Goal: Check status: Check status

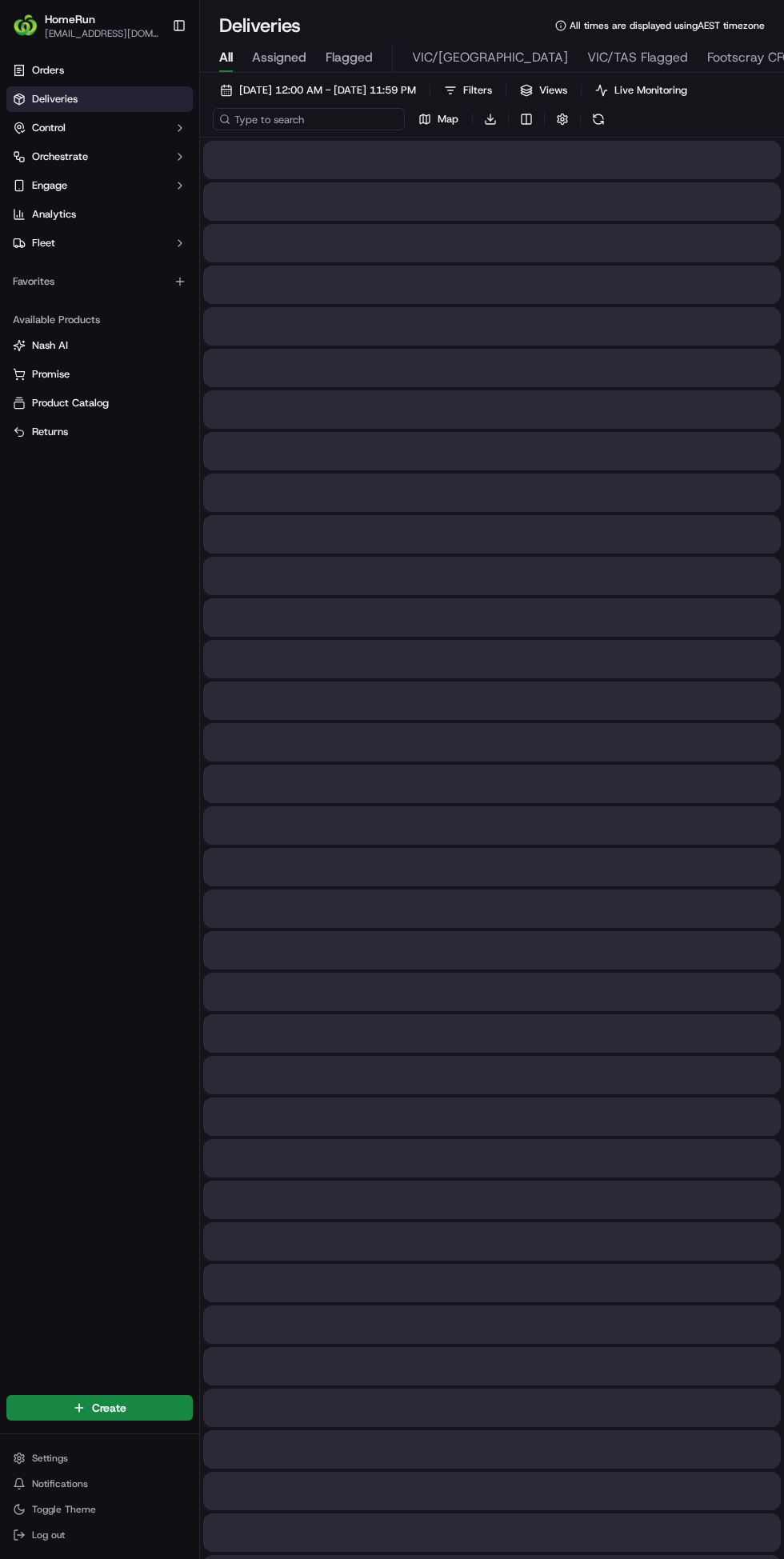
click at [277, 119] on input at bounding box center [308, 119] width 192 height 23
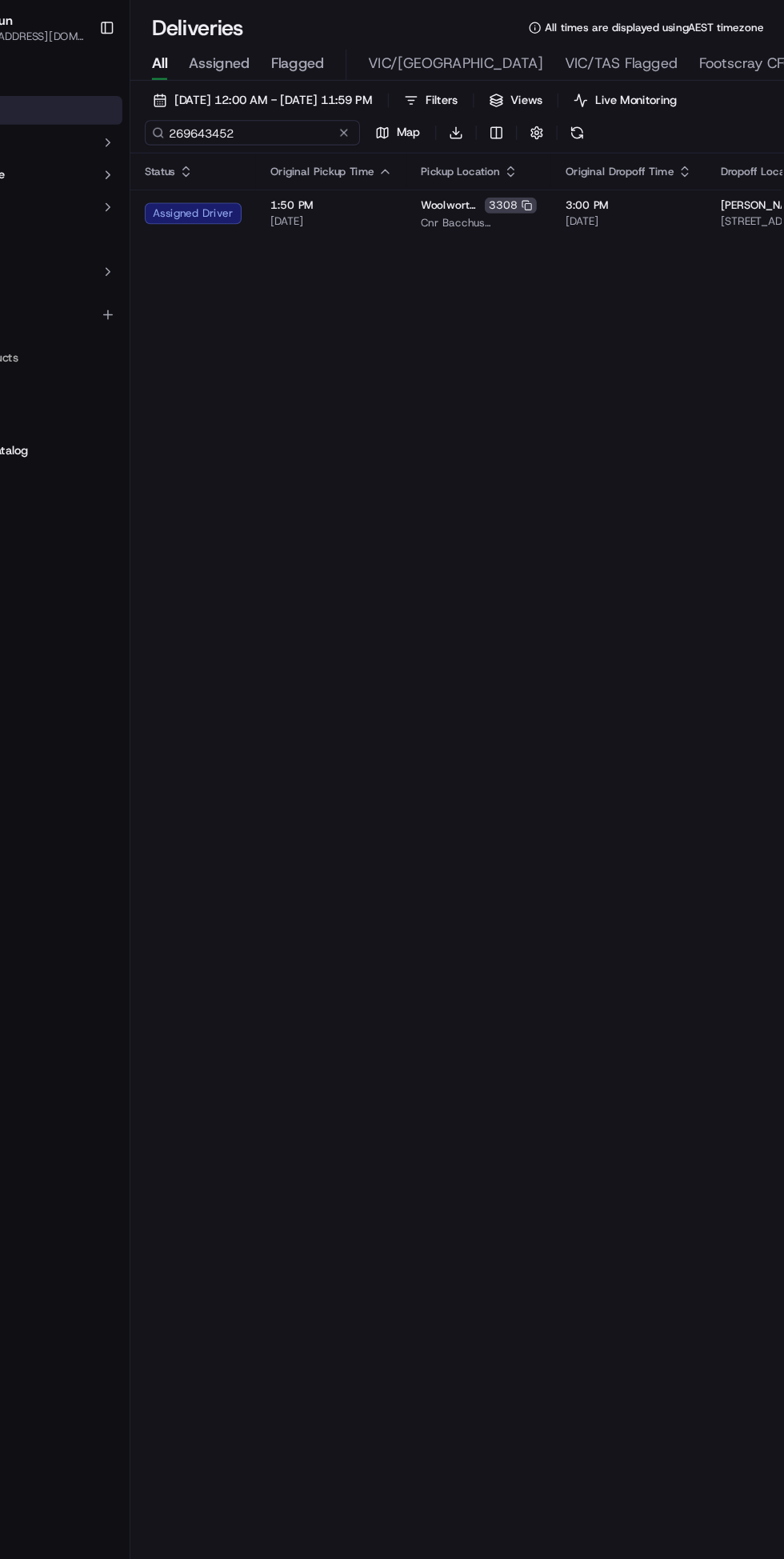
type input "269643452"
